Goal: Task Accomplishment & Management: Manage account settings

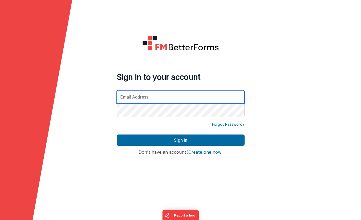
click at [139, 100] on input "text" at bounding box center [181, 96] width 128 height 13
click at [32, 95] on polygon at bounding box center [36, 200] width 72 height 401
type input "[EMAIL_ADDRESS][DOMAIN_NAME]"
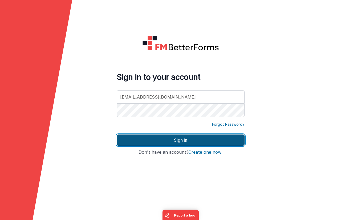
click at [200, 138] on button "Sign In" at bounding box center [181, 140] width 128 height 11
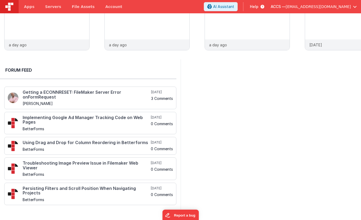
scroll to position [35, 0]
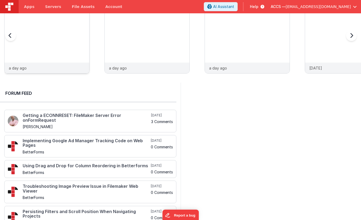
click at [51, 65] on div "a day ago" at bounding box center [47, 68] width 85 height 11
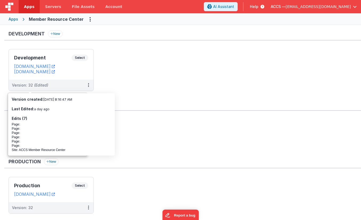
click at [185, 79] on ul "Development Select URLs [DOMAIN_NAME] [DOMAIN_NAME] Version: 32 (Edited)" at bounding box center [185, 72] width 352 height 47
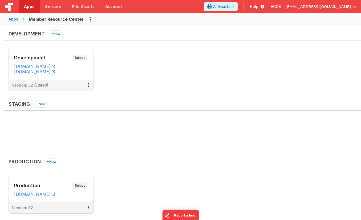
click at [331, 6] on span "rmertzic@accsedu.org" at bounding box center [318, 6] width 65 height 5
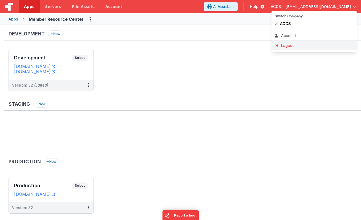
click at [315, 44] on div "Logout" at bounding box center [314, 45] width 79 height 5
